Goal: Information Seeking & Learning: Learn about a topic

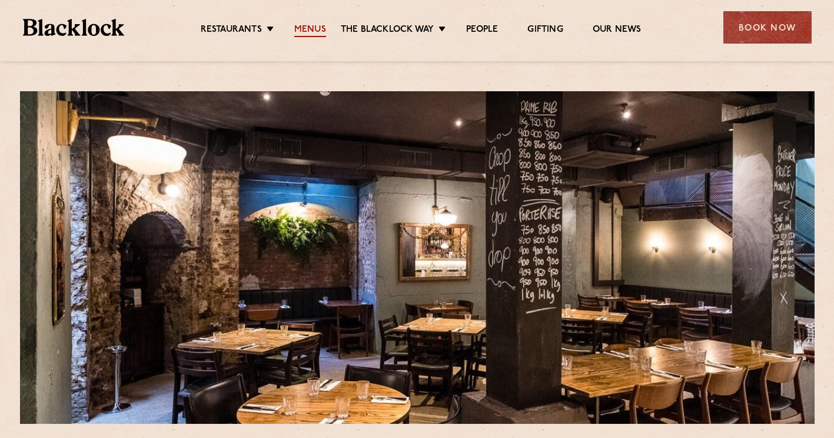
click at [315, 30] on link "Menus" at bounding box center [310, 30] width 32 height 13
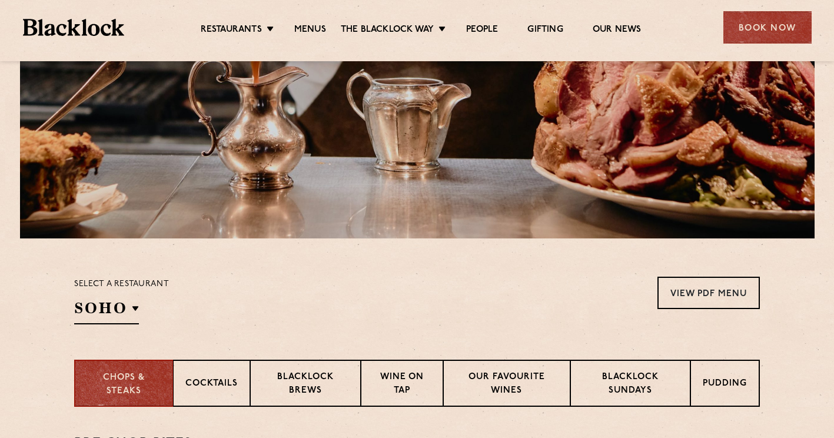
scroll to position [393, 0]
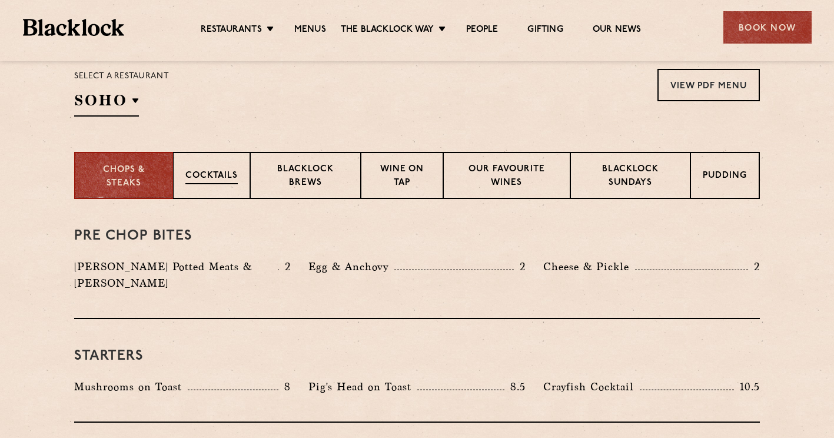
click at [214, 175] on p "Cocktails" at bounding box center [211, 177] width 52 height 15
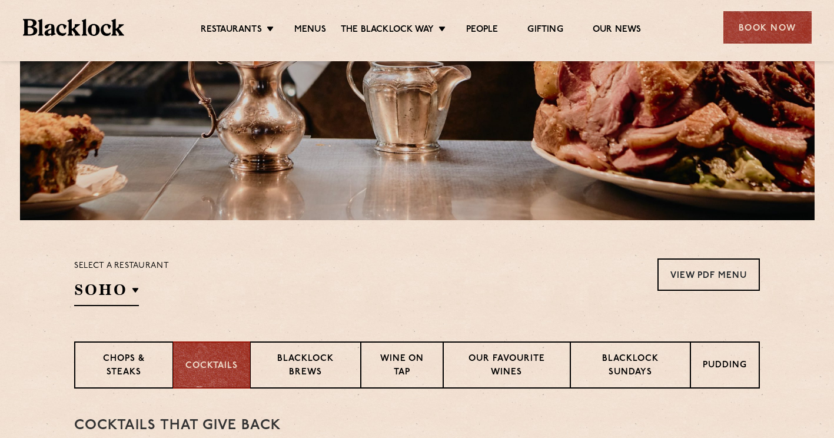
scroll to position [346, 0]
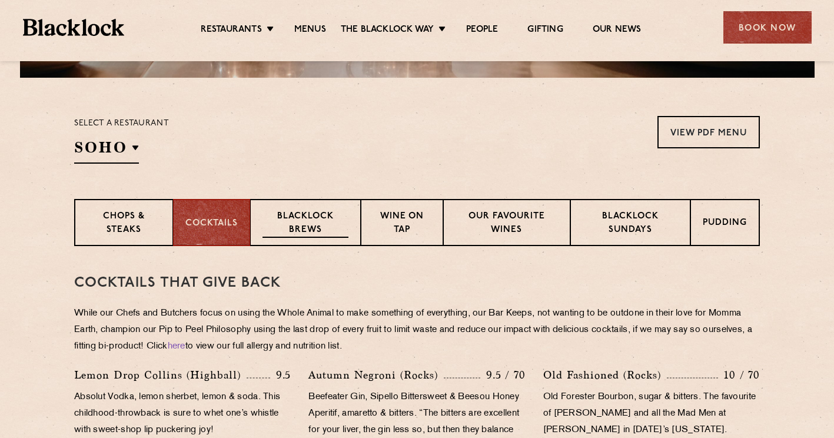
click at [326, 214] on p "Blacklock Brews" at bounding box center [305, 224] width 86 height 28
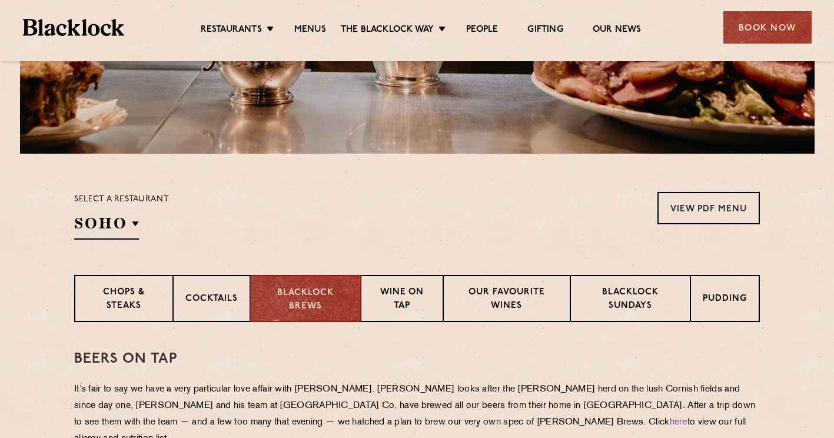
scroll to position [405, 0]
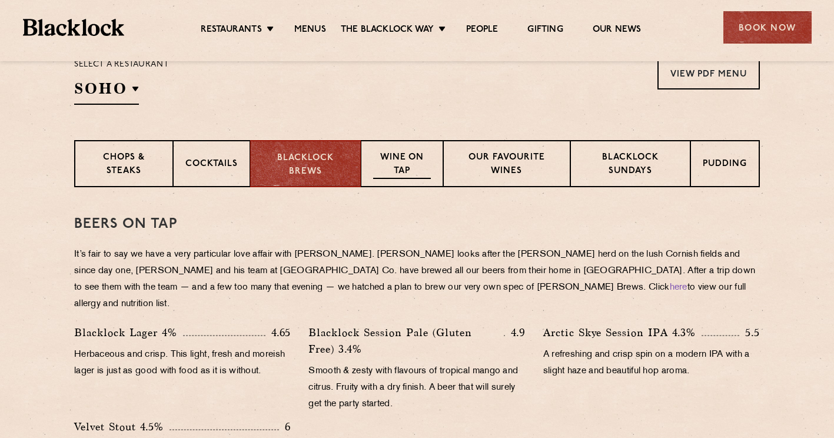
click at [407, 168] on p "Wine on Tap" at bounding box center [402, 165] width 58 height 28
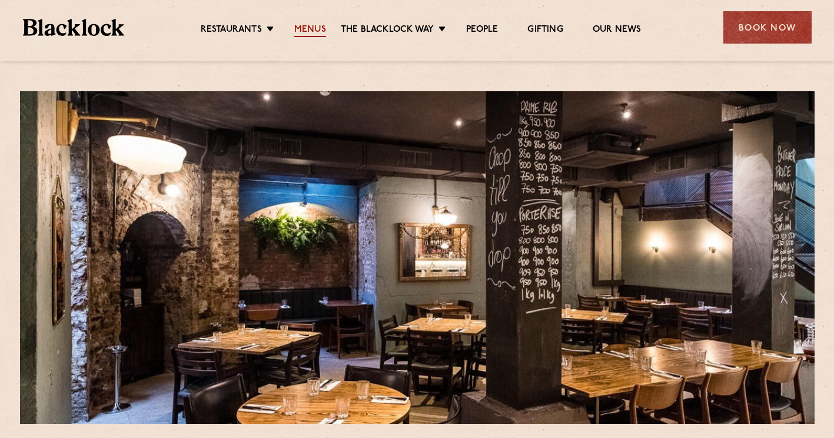
click at [324, 25] on link "Menus" at bounding box center [310, 30] width 32 height 13
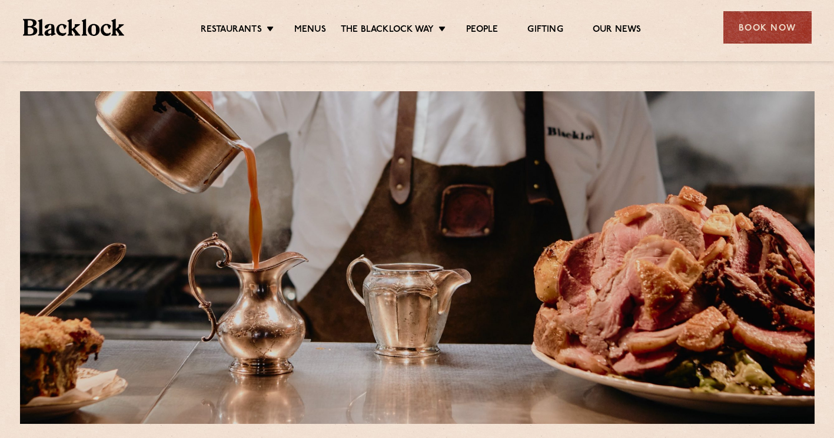
scroll to position [353, 0]
